Goal: Obtain resource: Download file/media

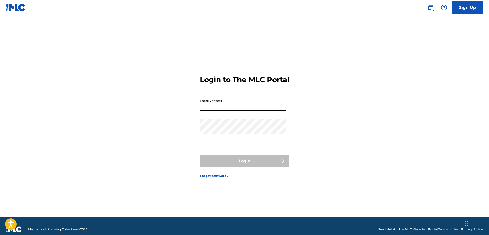
click at [226, 111] on input "Email Address" at bounding box center [243, 103] width 86 height 15
paste input "[EMAIL_ADDRESS][DOMAIN_NAME]"
type input "[EMAIL_ADDRESS][DOMAIN_NAME]"
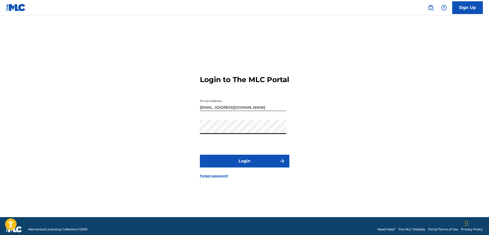
click at [236, 161] on button "Login" at bounding box center [244, 161] width 89 height 13
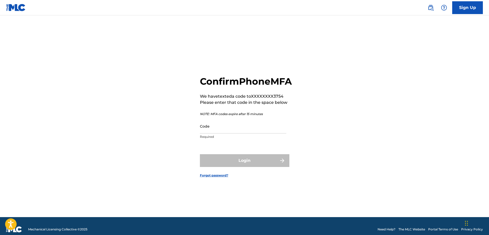
click at [235, 133] on input "Code" at bounding box center [243, 126] width 86 height 15
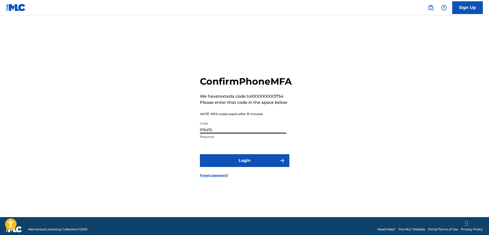
type input "375472"
click at [243, 167] on button "Login" at bounding box center [244, 160] width 89 height 13
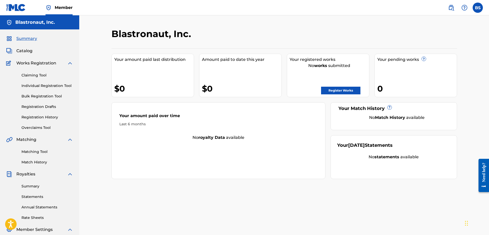
click at [21, 50] on span "Catalog" at bounding box center [24, 51] width 16 height 6
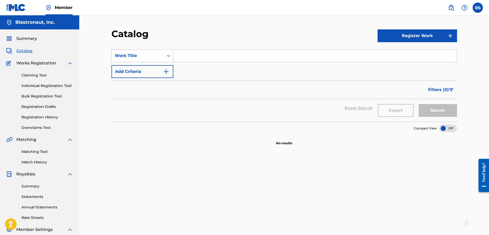
click at [30, 40] on span "Summary" at bounding box center [26, 39] width 21 height 6
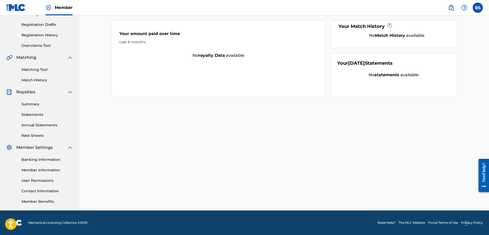
scroll to position [31, 0]
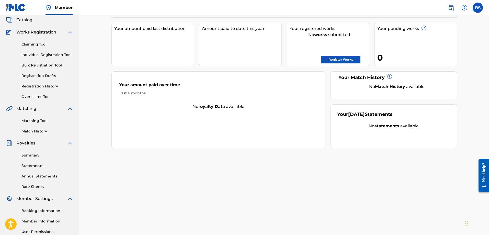
click at [47, 67] on link "Bulk Registration Tool" at bounding box center [47, 65] width 52 height 5
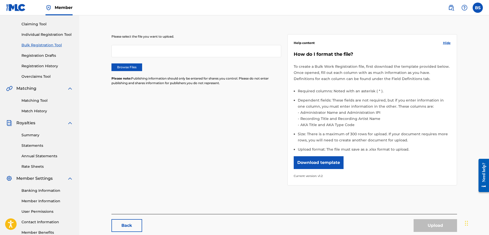
scroll to position [26, 0]
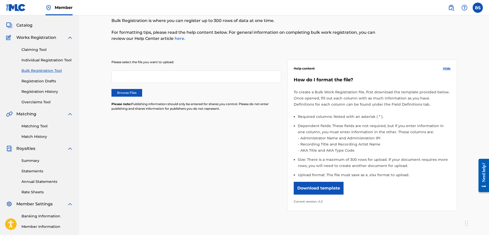
click at [50, 62] on link "Individual Registration Tool" at bounding box center [47, 60] width 52 height 5
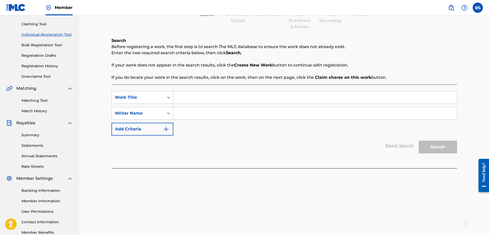
scroll to position [82, 0]
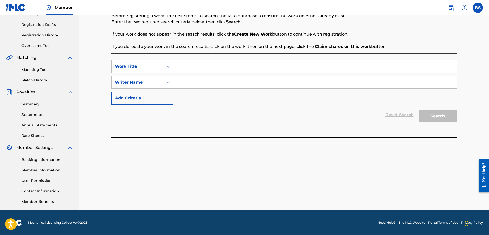
click at [44, 161] on link "Banking Information" at bounding box center [47, 159] width 52 height 5
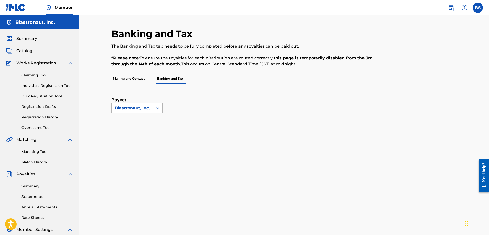
click at [152, 105] on div "Blastronaut, Inc." at bounding box center [132, 108] width 41 height 10
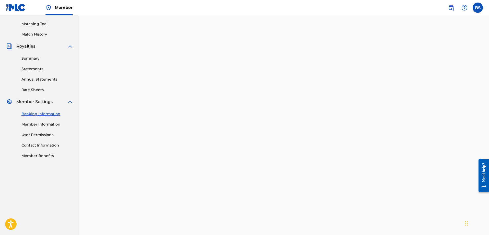
scroll to position [200, 0]
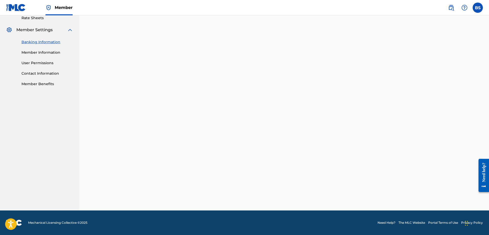
click at [50, 53] on link "Member Information" at bounding box center [47, 52] width 52 height 5
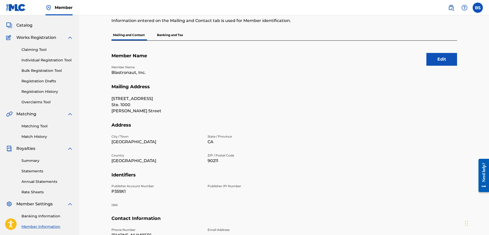
scroll to position [82, 0]
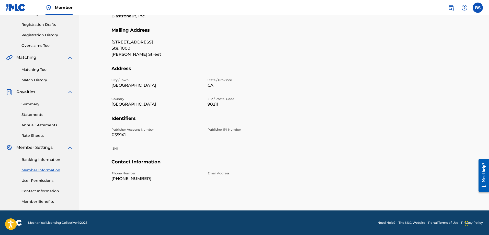
click at [43, 162] on link "Banking Information" at bounding box center [47, 159] width 52 height 5
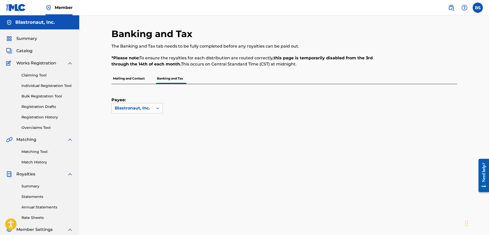
click at [41, 97] on link "Bulk Registration Tool" at bounding box center [47, 96] width 52 height 5
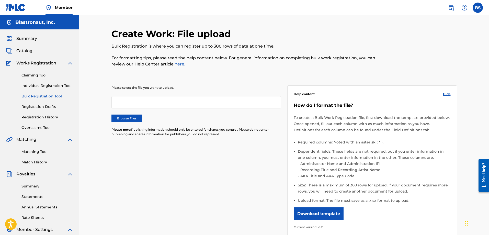
click at [311, 212] on button "Download template" at bounding box center [319, 213] width 50 height 13
